Goal: Task Accomplishment & Management: Manage account settings

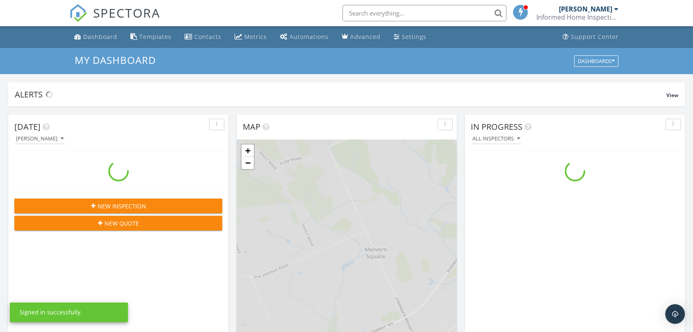
scroll to position [760, 707]
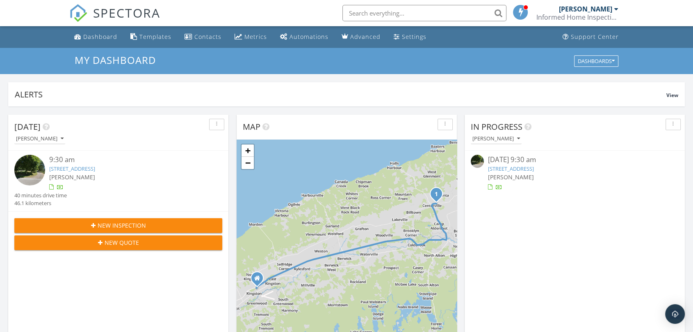
click at [534, 166] on link "8133 NS-221, Centreville, NS B0P 1J0" at bounding box center [511, 168] width 46 height 7
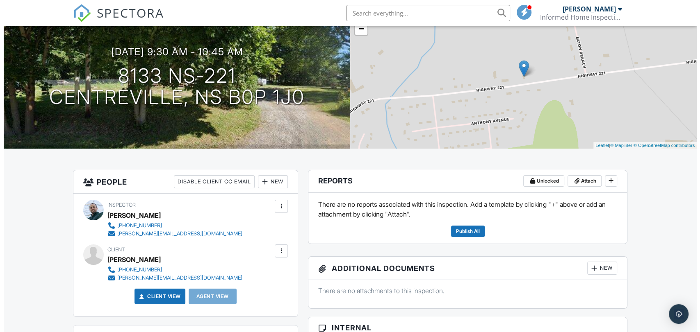
scroll to position [74, 0]
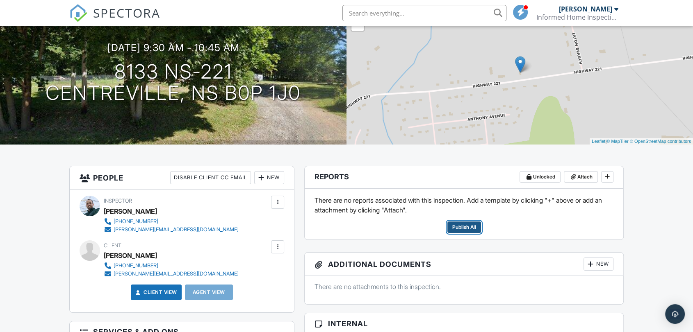
click at [471, 227] on span "Publish All" at bounding box center [464, 227] width 24 height 8
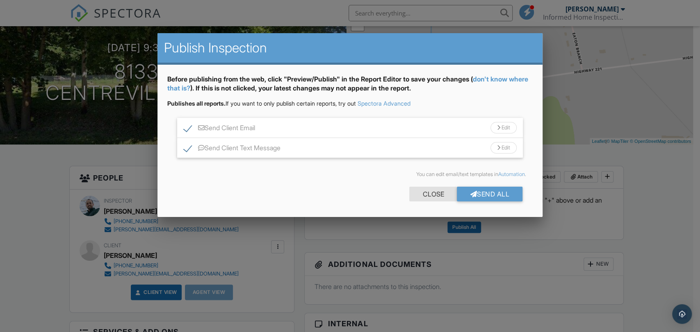
click at [432, 192] on div "Close" at bounding box center [433, 194] width 48 height 15
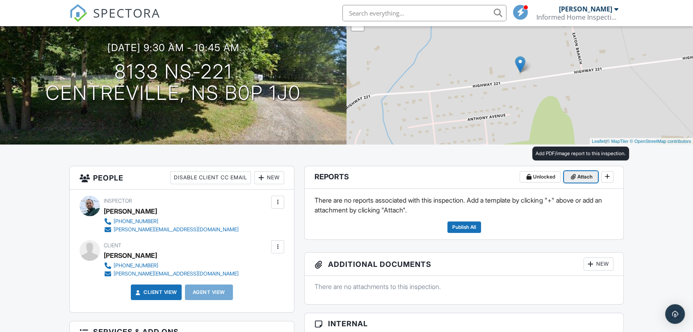
click at [580, 178] on span "Attach" at bounding box center [584, 177] width 15 height 8
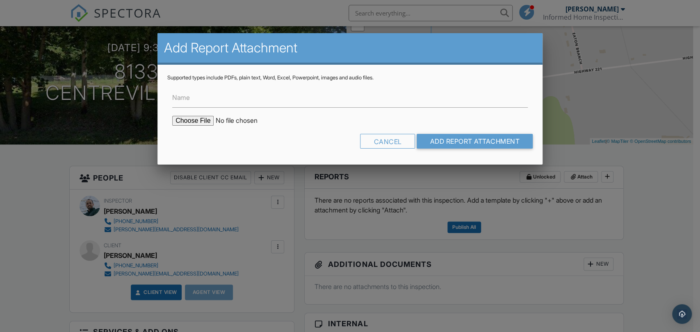
click at [197, 122] on input "file" at bounding box center [241, 121] width 139 height 10
type input "C:\fakepath\WETT 2025.09.29 Cogswell 8133 NS-221 5._Wood_Stove_Flue_Pipe_&_Mfr_…"
click at [466, 148] on input "Add Report Attachment" at bounding box center [474, 141] width 116 height 15
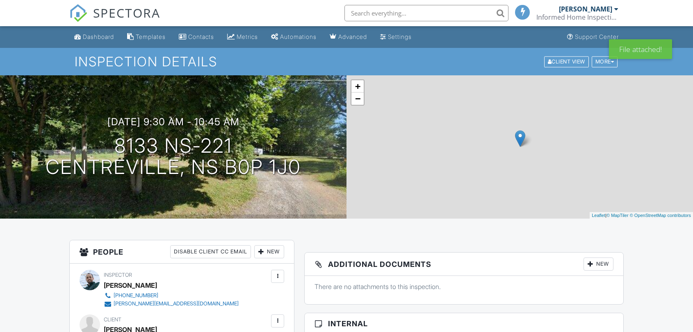
scroll to position [40, 0]
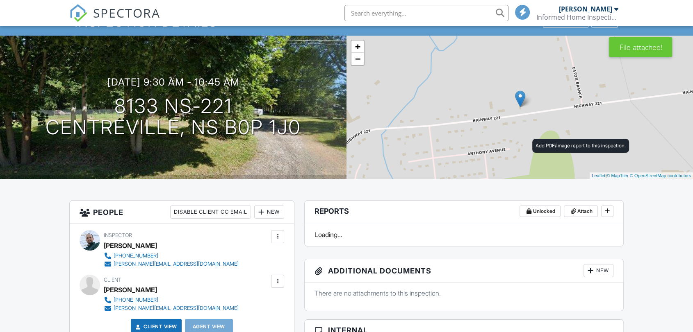
click at [579, 207] on span "Attach" at bounding box center [584, 211] width 15 height 8
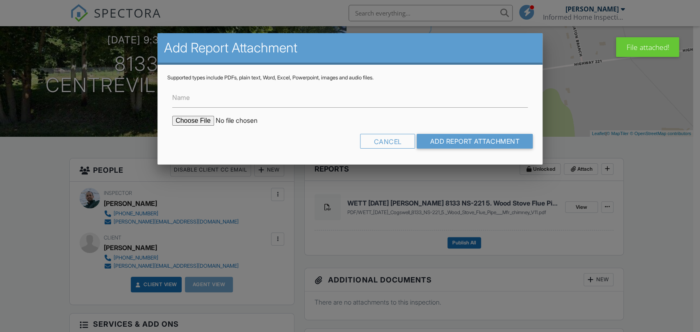
scroll to position [0, 0]
click at [190, 119] on input "file" at bounding box center [241, 121] width 139 height 10
type input "C:\fakepath\Century FW2700 Manual.pdf"
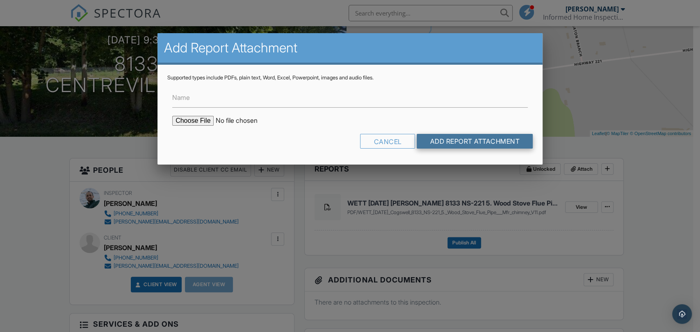
click at [452, 140] on input "Add Report Attachment" at bounding box center [474, 141] width 116 height 15
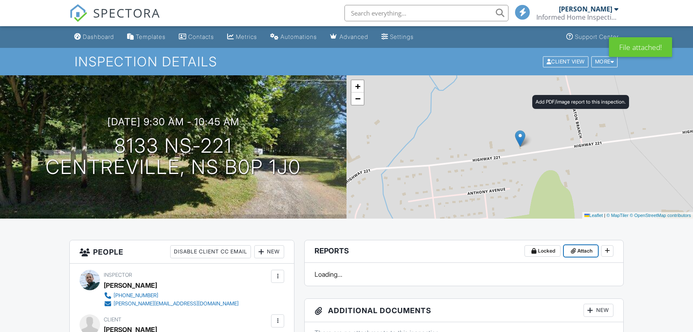
click at [583, 247] on span "Attach" at bounding box center [584, 251] width 15 height 8
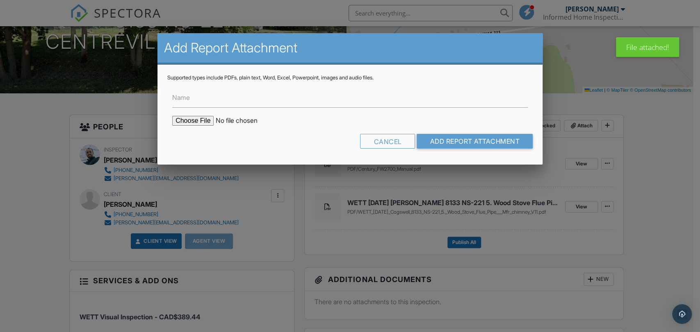
click at [204, 122] on input "file" at bounding box center [241, 121] width 139 height 10
type input "C:\fakepath\Selkirk DSP stove pipe d5c96077-3ba9-47bf-9fb5-2b5ced800e10.pdf"
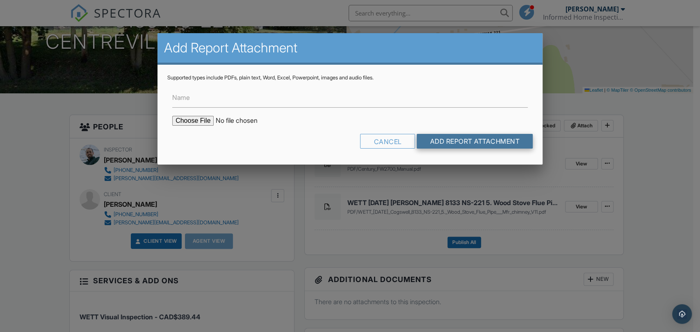
click at [437, 142] on input "Add Report Attachment" at bounding box center [474, 141] width 116 height 15
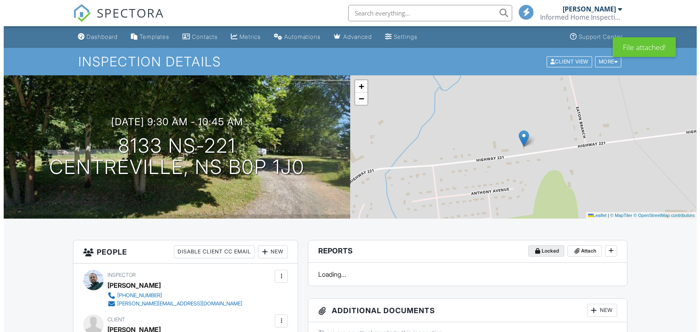
scroll to position [202, 0]
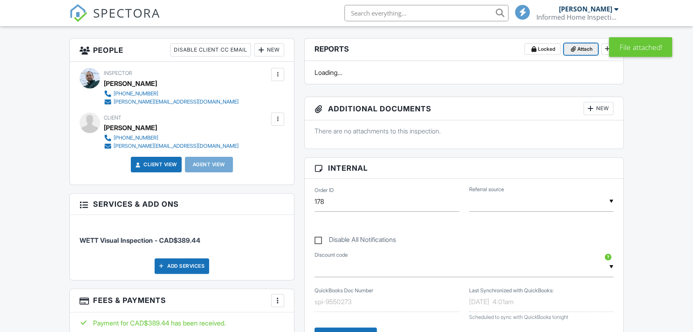
click at [574, 50] on icon at bounding box center [572, 49] width 5 height 6
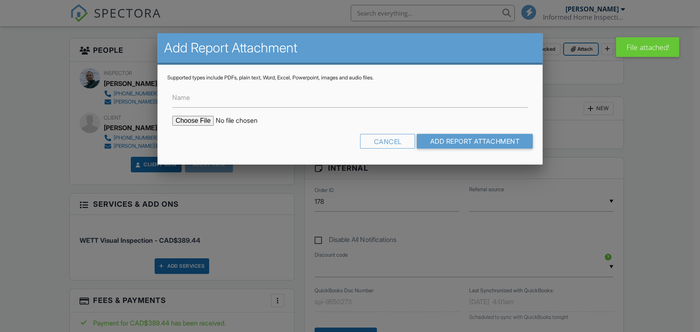
scroll to position [0, 0]
click at [178, 120] on input "file" at bounding box center [241, 121] width 139 height 10
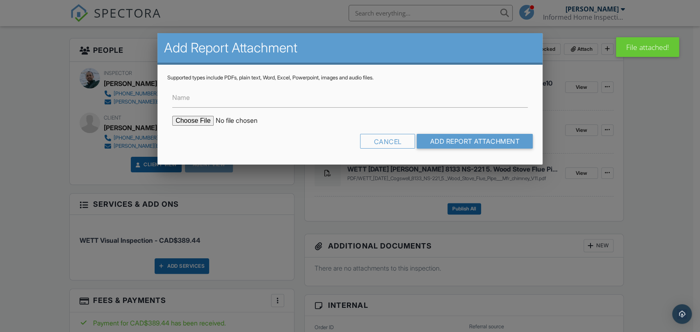
type input "C:\fakepath\Selkirk DSP stove pipe d5c96077-3ba9-47bf-9fb5-2b5ced800e10.pdf"
click at [463, 135] on input "Add Report Attachment" at bounding box center [474, 141] width 116 height 15
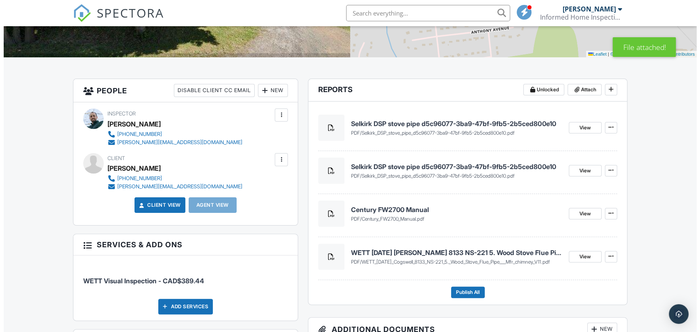
scroll to position [165, 0]
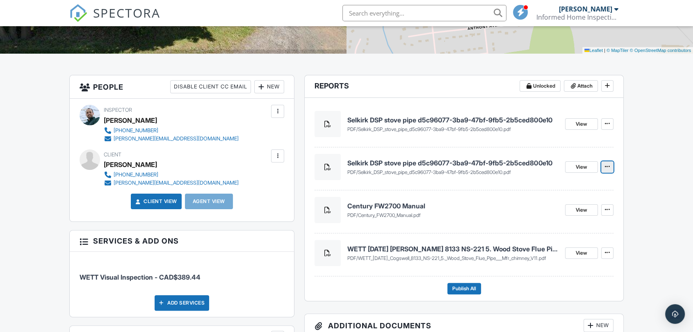
click at [609, 168] on icon at bounding box center [606, 167] width 5 height 6
click at [554, 186] on input "Delete" at bounding box center [566, 189] width 84 height 18
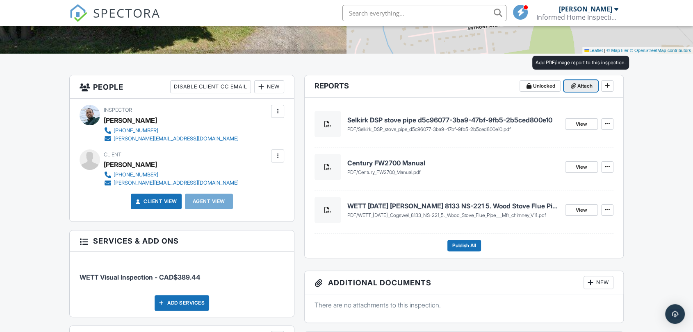
click at [575, 87] on icon at bounding box center [572, 86] width 5 height 6
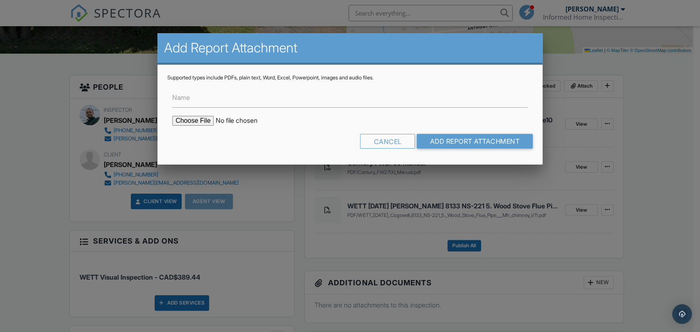
click at [197, 118] on input "file" at bounding box center [241, 121] width 139 height 10
type input "C:\fakepath\Selkirk Sentinel Main_Instructions_-_CF.pdf"
click at [454, 145] on input "Add Report Attachment" at bounding box center [474, 141] width 116 height 15
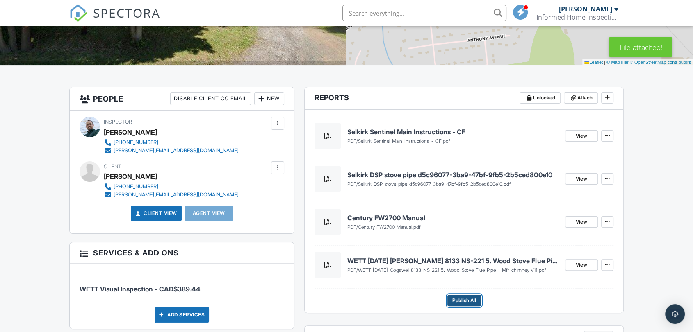
click at [459, 300] on span "Publish All" at bounding box center [464, 301] width 24 height 8
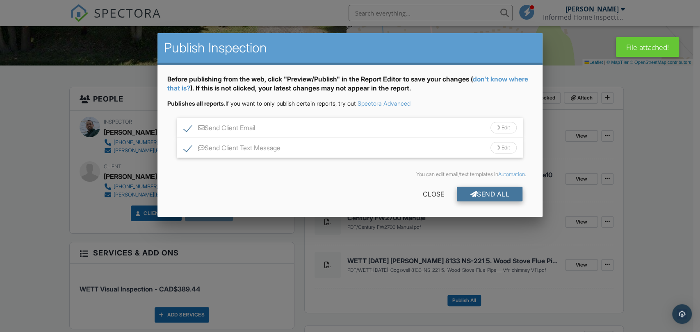
click at [499, 192] on div "Send All" at bounding box center [490, 194] width 66 height 15
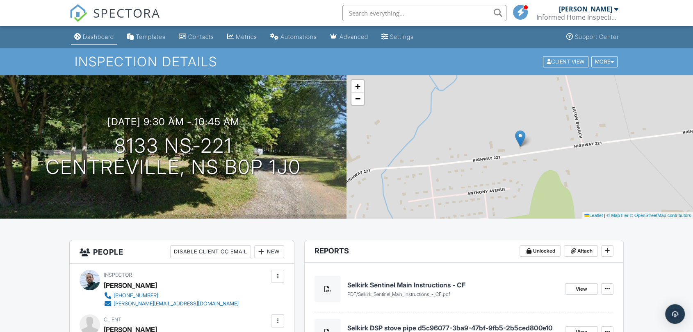
click at [84, 35] on div "Dashboard" at bounding box center [98, 36] width 31 height 7
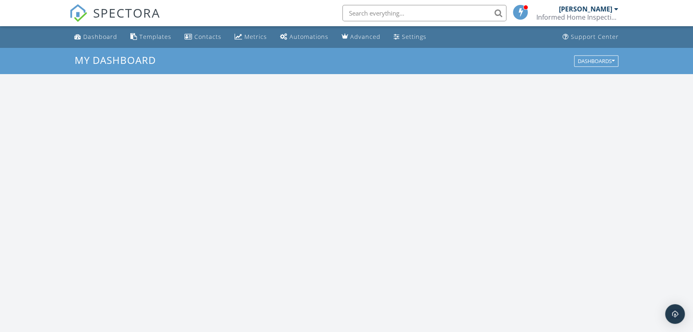
scroll to position [760, 707]
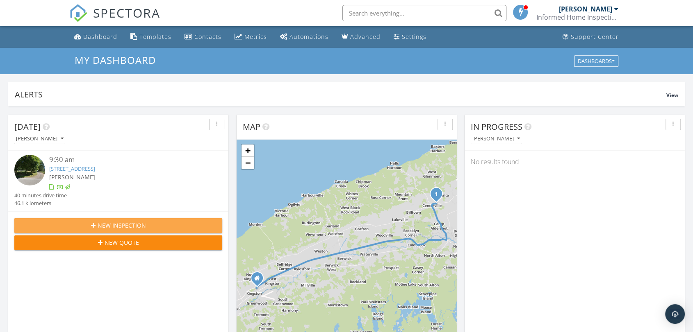
click at [110, 223] on span "New Inspection" at bounding box center [122, 225] width 48 height 9
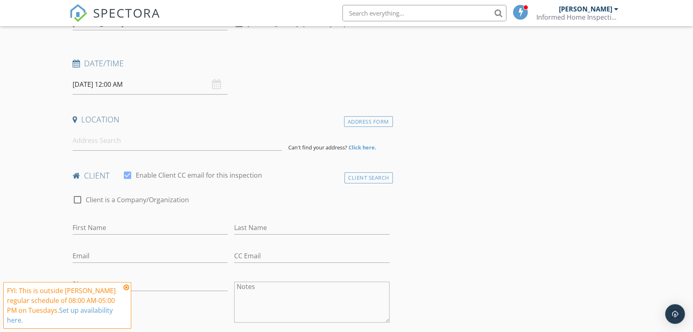
scroll to position [104, 0]
click at [177, 140] on input at bounding box center [177, 139] width 209 height 20
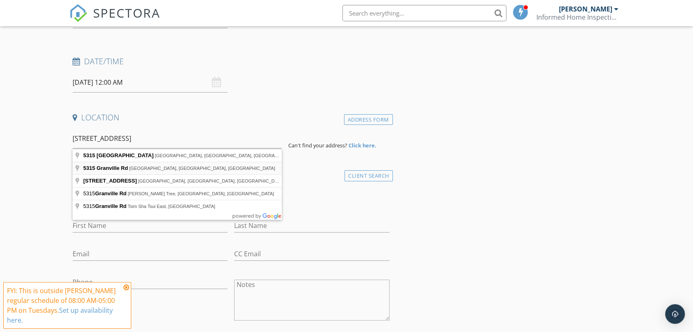
type input "[STREET_ADDRESS]"
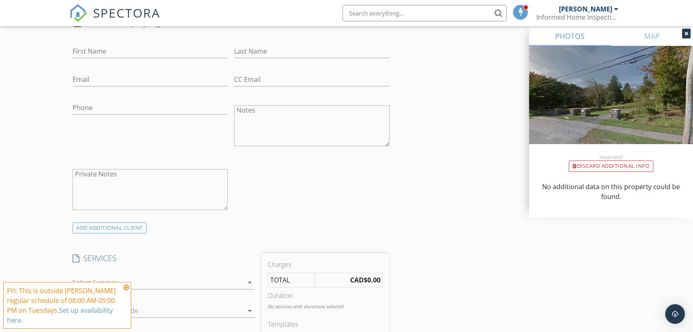
scroll to position [598, 0]
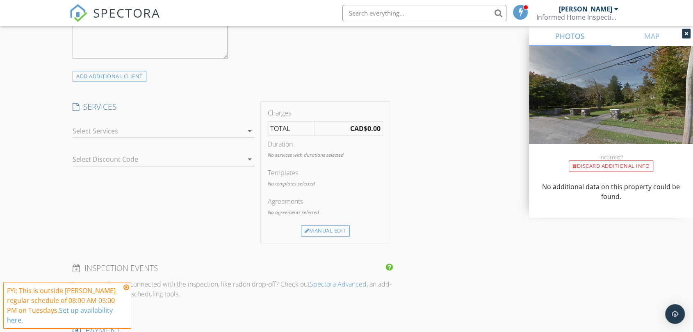
click at [209, 130] on div at bounding box center [158, 131] width 170 height 13
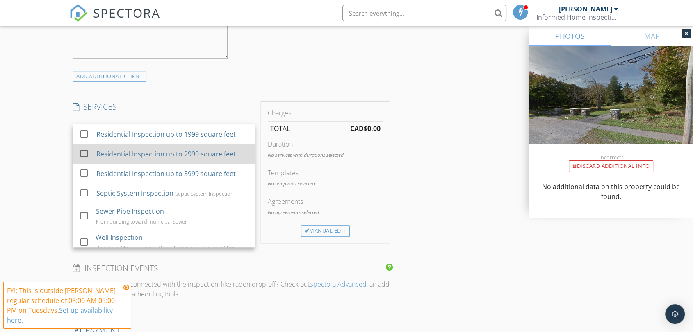
click at [91, 155] on div "check_box_outline_blank" at bounding box center [85, 154] width 13 height 10
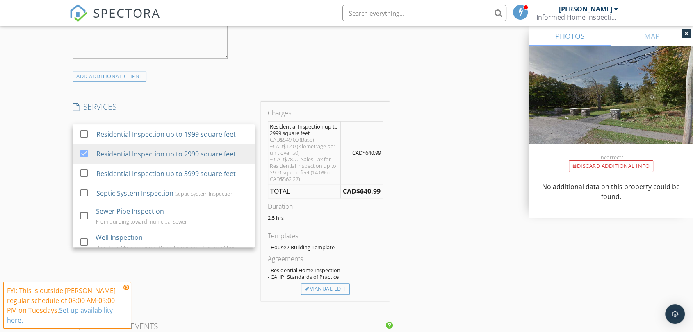
click at [38, 156] on div "New Inspection Click here to use the New Order Form INSPECTOR(S) check_box Zach…" at bounding box center [346, 184] width 693 height 1469
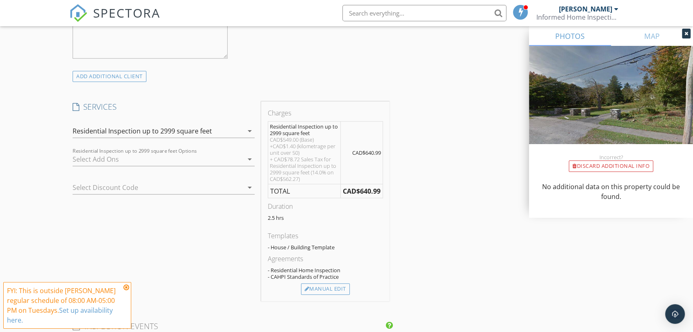
click at [138, 158] on div at bounding box center [158, 159] width 170 height 13
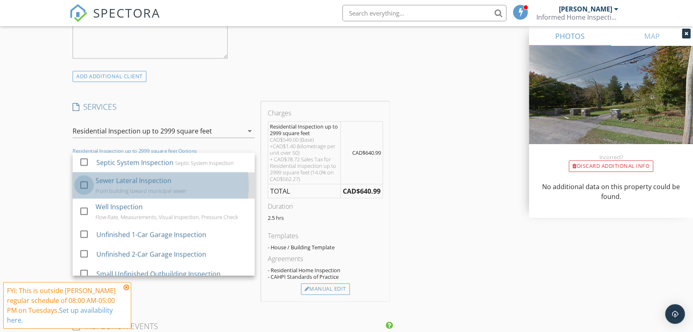
click at [82, 183] on div at bounding box center [84, 185] width 14 height 14
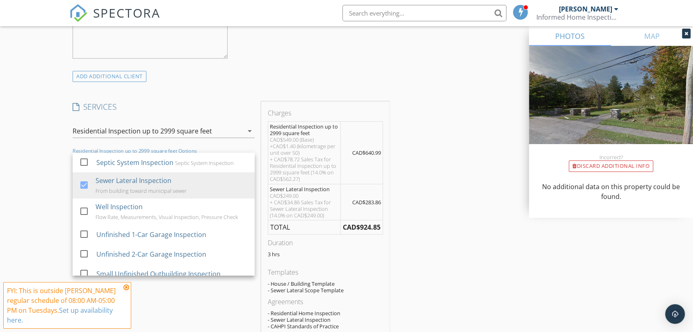
click at [30, 158] on div "New Inspection Click here to use the New Order Form INSPECTOR(S) check_box Zach…" at bounding box center [346, 209] width 693 height 1518
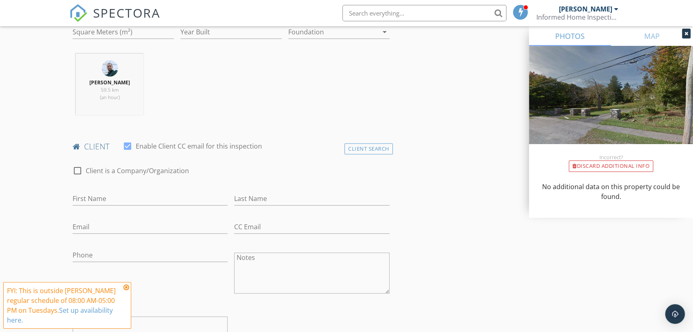
scroll to position [0, 0]
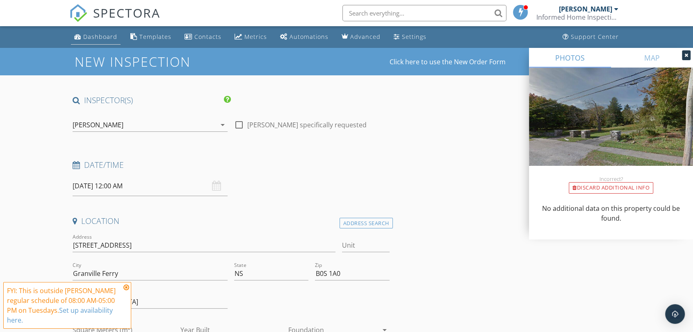
click at [101, 39] on div "Dashboard" at bounding box center [100, 37] width 34 height 8
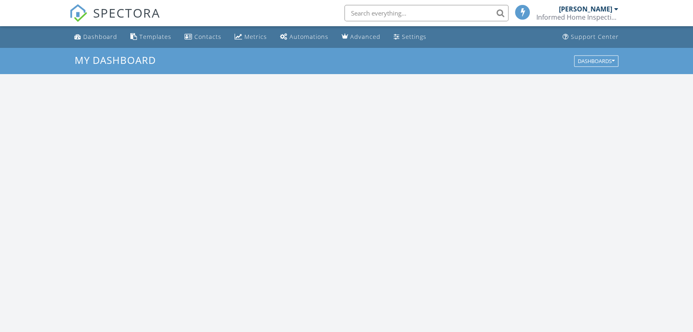
scroll to position [760, 707]
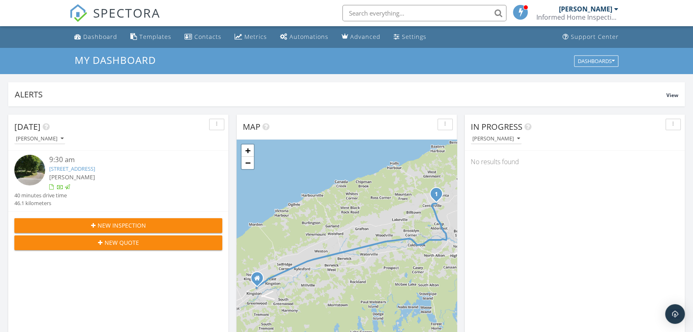
click at [397, 4] on li at bounding box center [421, 13] width 175 height 26
click at [398, 9] on input "text" at bounding box center [424, 13] width 164 height 16
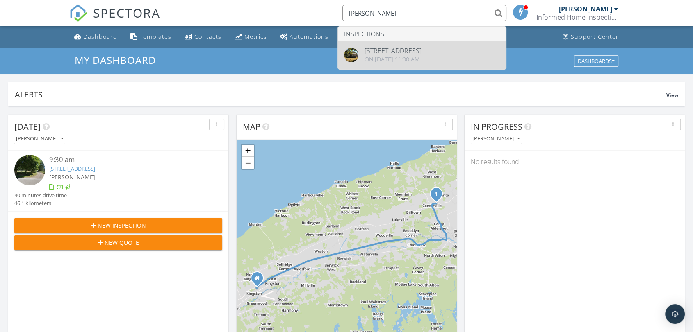
type input "[PERSON_NAME]"
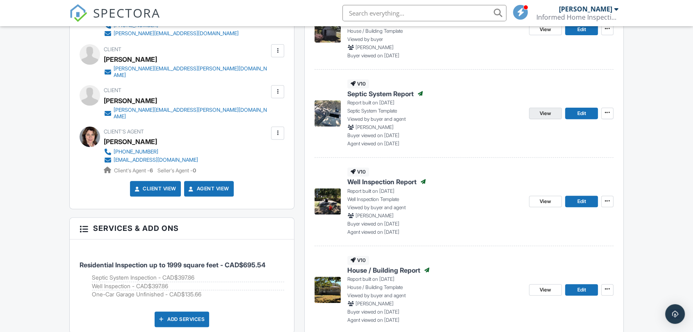
scroll to position [280, 0]
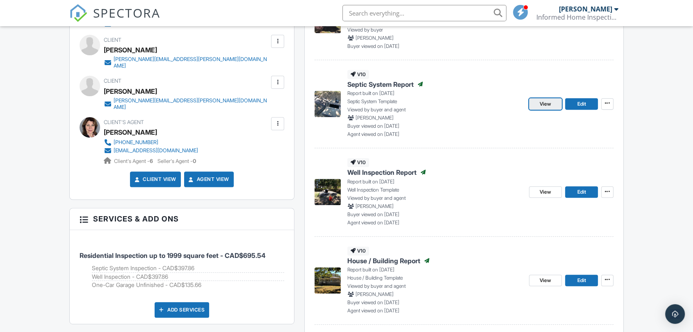
click at [548, 105] on span "View" at bounding box center [544, 104] width 11 height 8
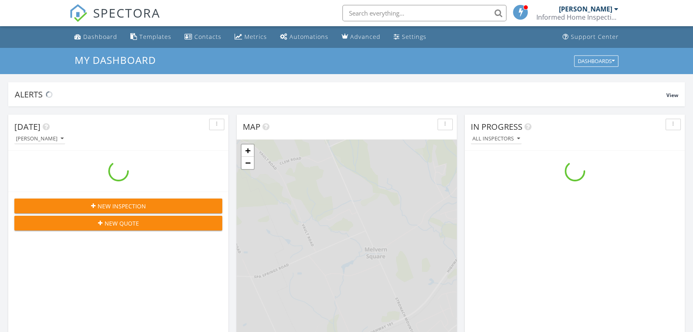
scroll to position [760, 707]
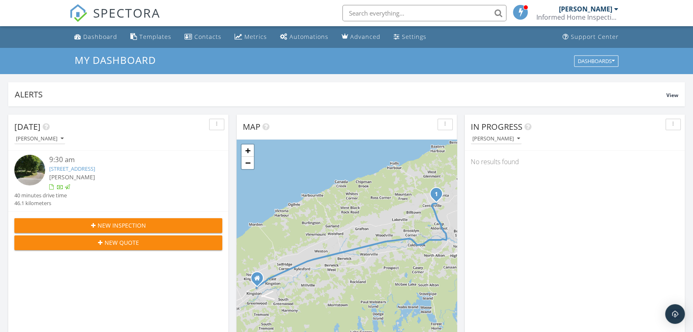
click at [361, 15] on input "text" at bounding box center [424, 13] width 164 height 16
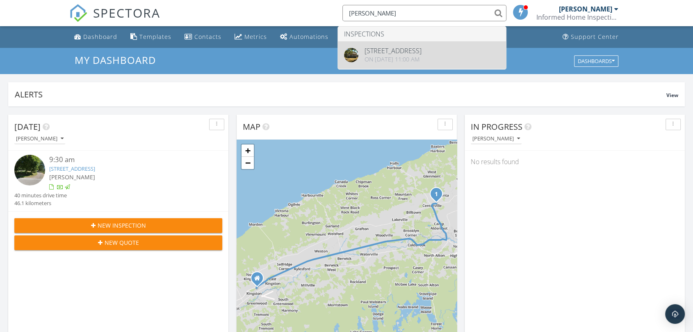
type input "gabriel"
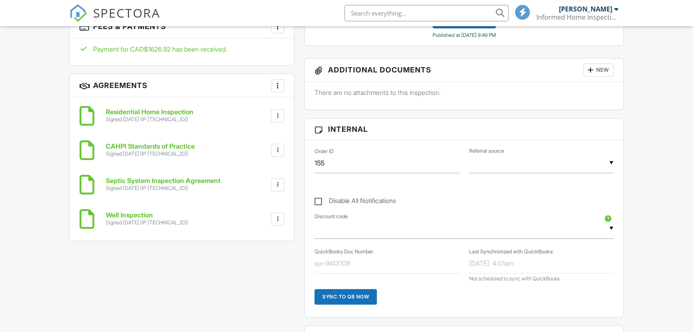
click at [155, 177] on h6 "Septic System Inspection Agreement" at bounding box center [163, 180] width 115 height 7
